Goal: Information Seeking & Learning: Learn about a topic

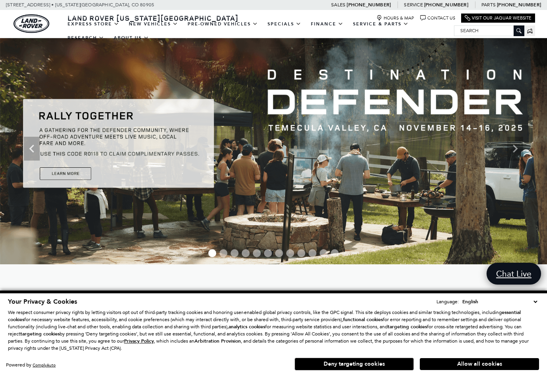
scroll to position [1, 0]
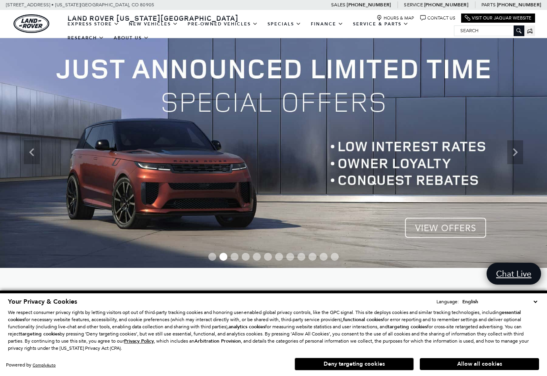
click at [466, 370] on button "Allow all cookies" at bounding box center [479, 364] width 119 height 12
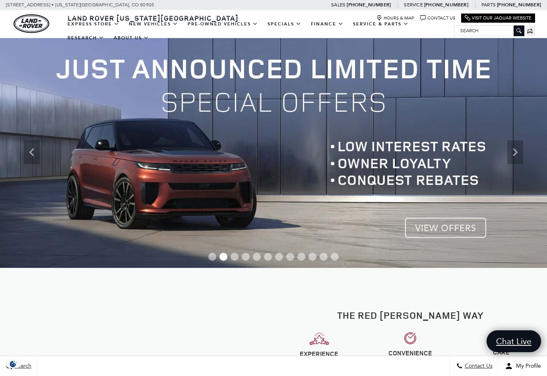
scroll to position [0, 0]
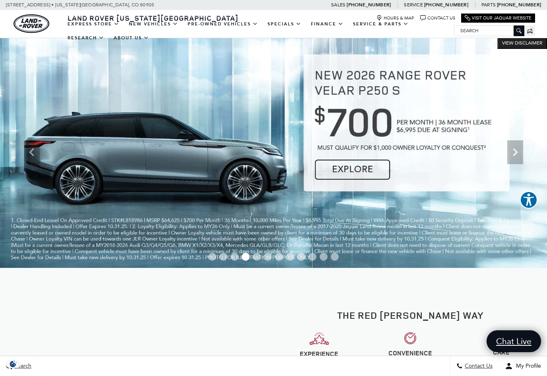
click at [0, 0] on link "Discovery" at bounding box center [0, 0] width 0 height 0
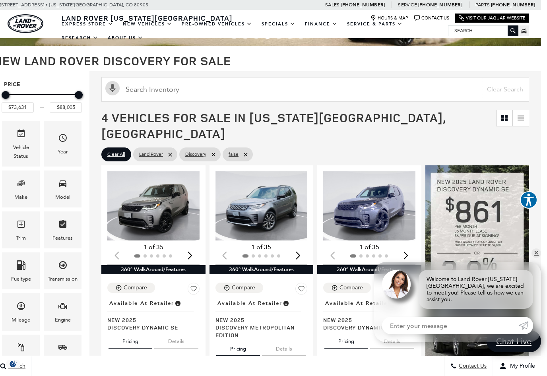
scroll to position [49, 6]
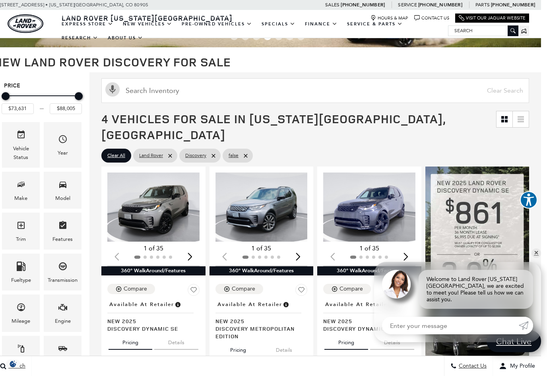
click at [135, 194] on img "1 / 2" at bounding box center [153, 206] width 92 height 69
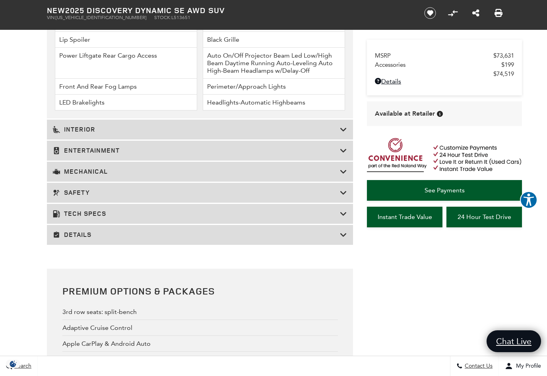
scroll to position [1362, 0]
click at [69, 223] on div "Tech Specs" at bounding box center [200, 213] width 306 height 20
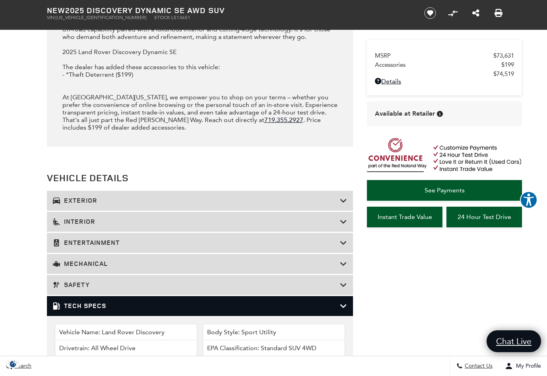
scroll to position [1013, 0]
